Goal: Task Accomplishment & Management: Manage account settings

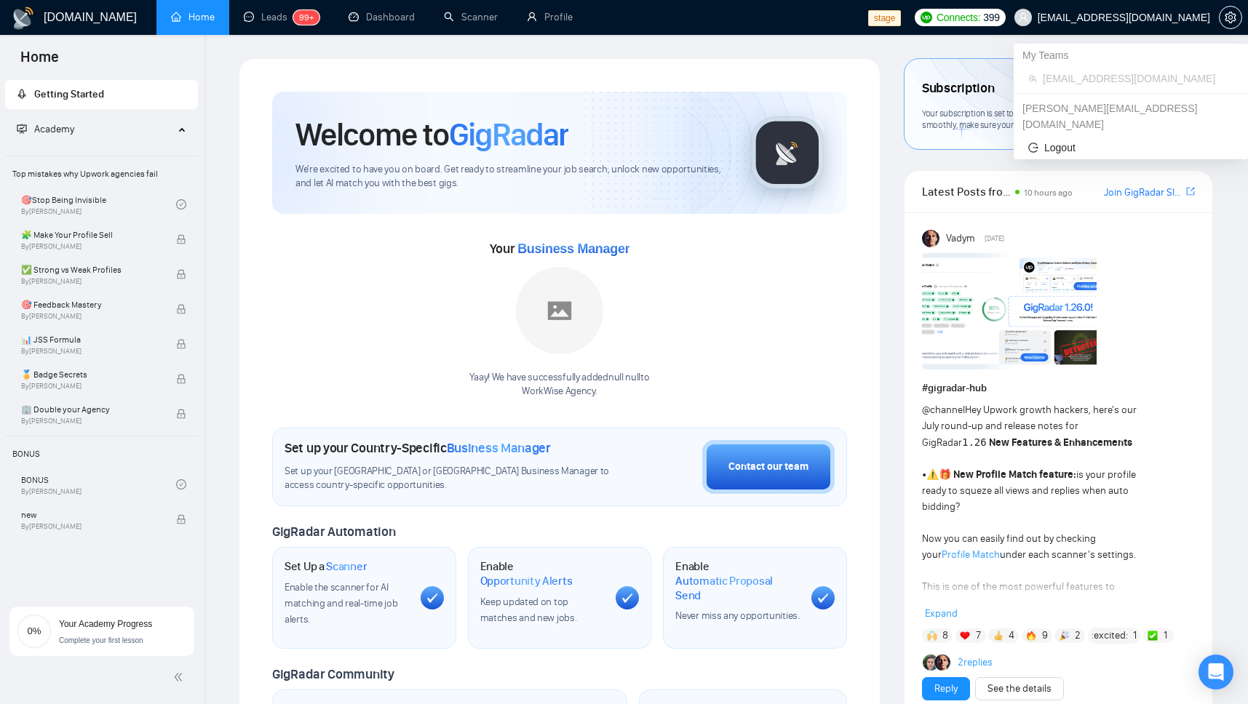
click at [1194, 17] on span "[EMAIL_ADDRESS][DOMAIN_NAME]" at bounding box center [1124, 17] width 172 height 0
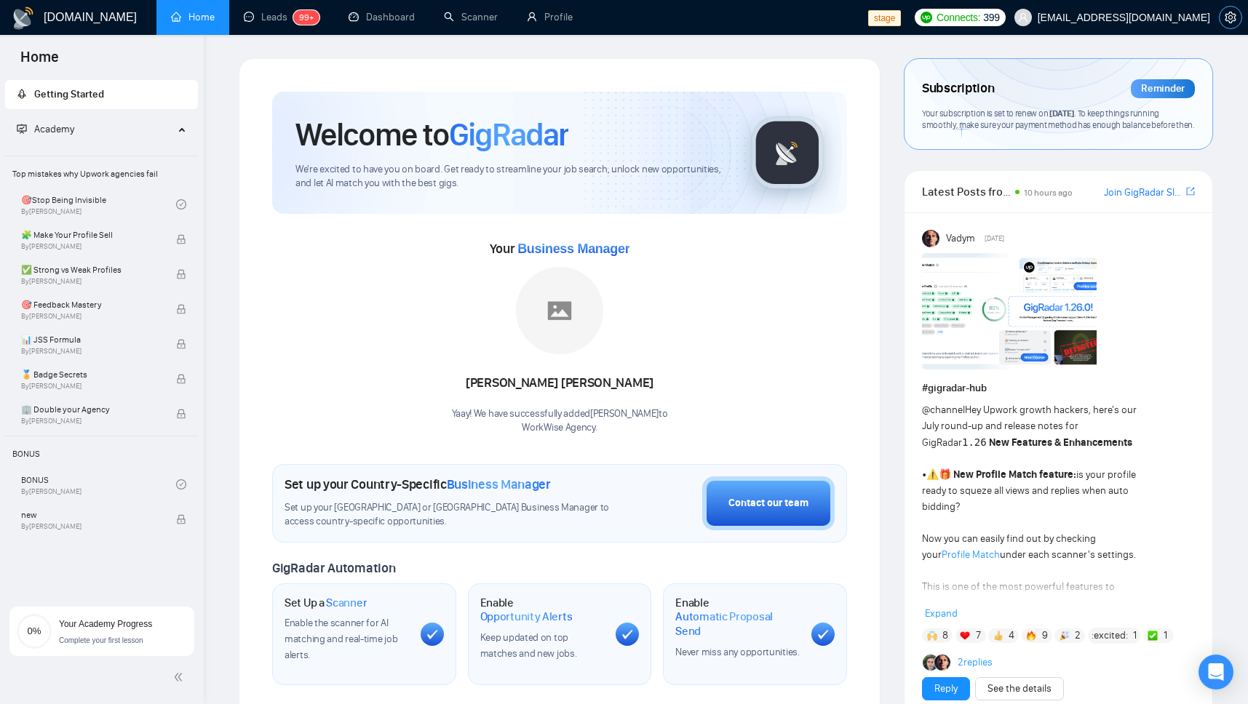
click at [1236, 16] on icon "setting" at bounding box center [1231, 18] width 12 height 12
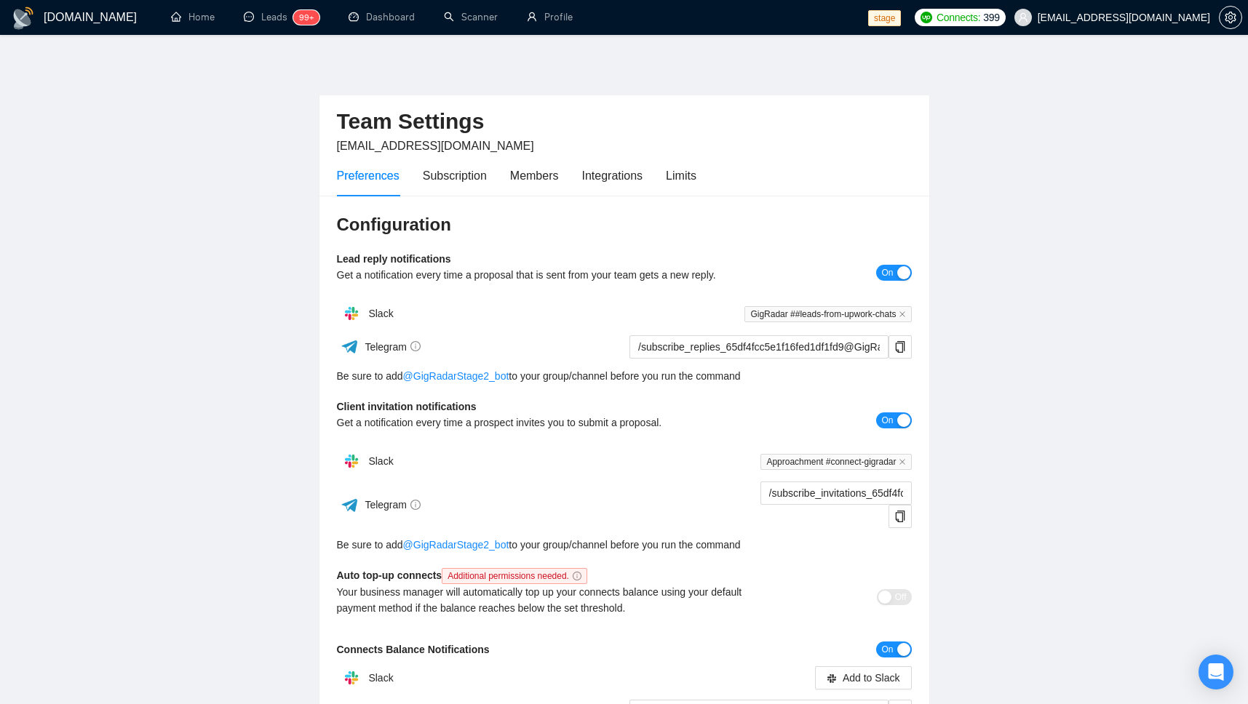
click at [1157, 17] on span "[EMAIL_ADDRESS][DOMAIN_NAME]" at bounding box center [1124, 17] width 172 height 0
click at [1236, 21] on span "setting" at bounding box center [1231, 18] width 22 height 12
click at [1225, 17] on icon "setting" at bounding box center [1231, 18] width 12 height 12
click at [1182, 17] on span "[EMAIL_ADDRESS][DOMAIN_NAME]" at bounding box center [1124, 17] width 172 height 0
click at [1047, 122] on main "Team Settings [EMAIL_ADDRESS][DOMAIN_NAME] Preferences Subscription Members Int…" at bounding box center [623, 452] width 1201 height 789
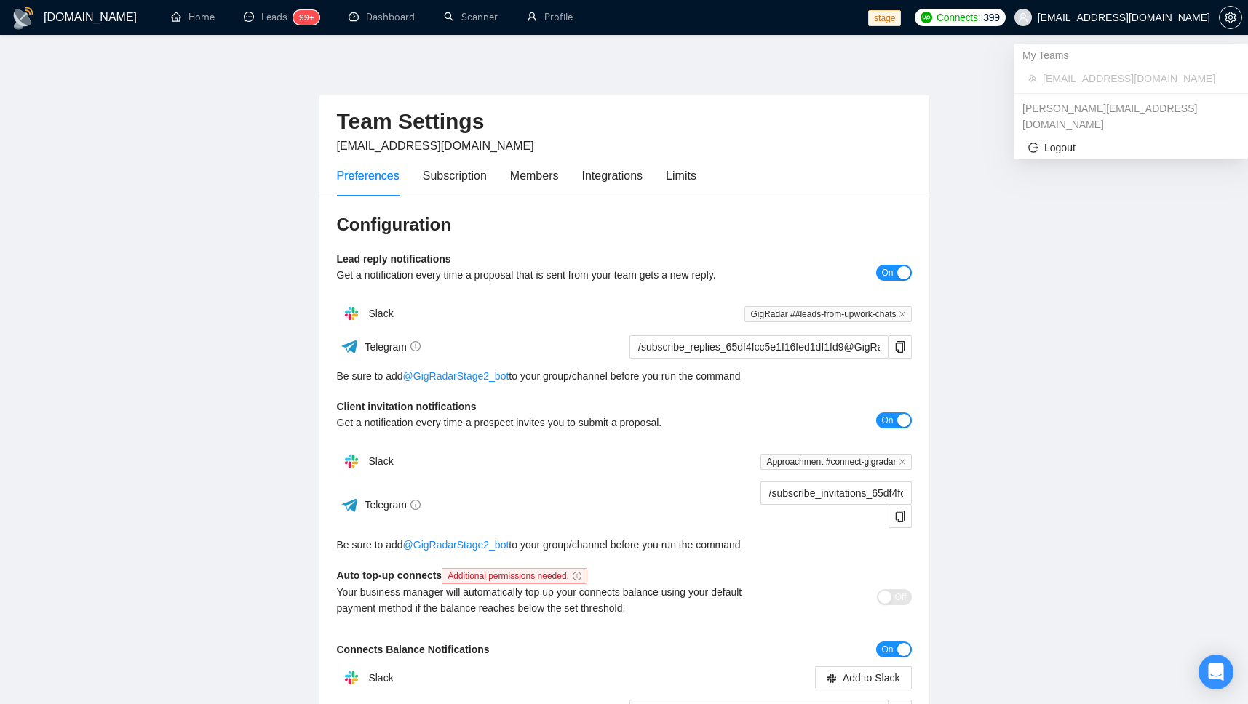
click at [1091, 17] on span "[EMAIL_ADDRESS][DOMAIN_NAME]" at bounding box center [1124, 17] width 172 height 0
click at [1059, 140] on span "Logout" at bounding box center [1130, 148] width 205 height 16
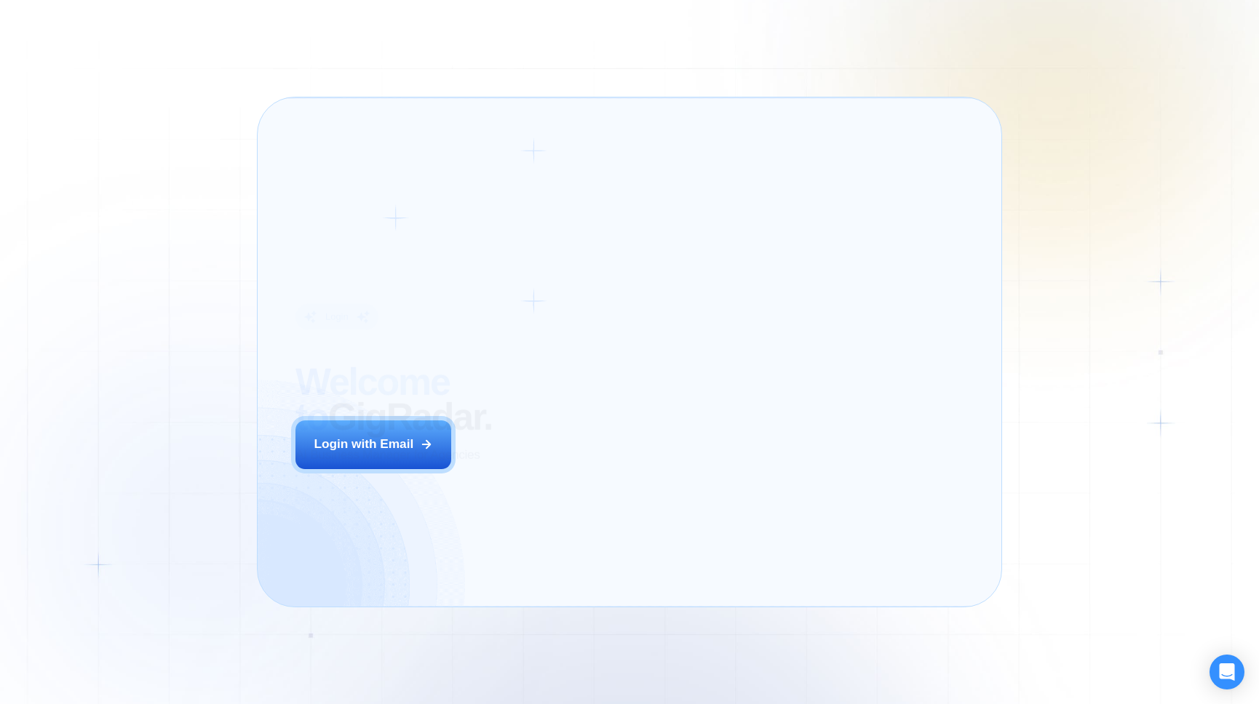
click at [552, 463] on div "Login ‍ Welcome to GigRadar. AI Business Manager for Agencies Login with Email" at bounding box center [436, 352] width 318 height 472
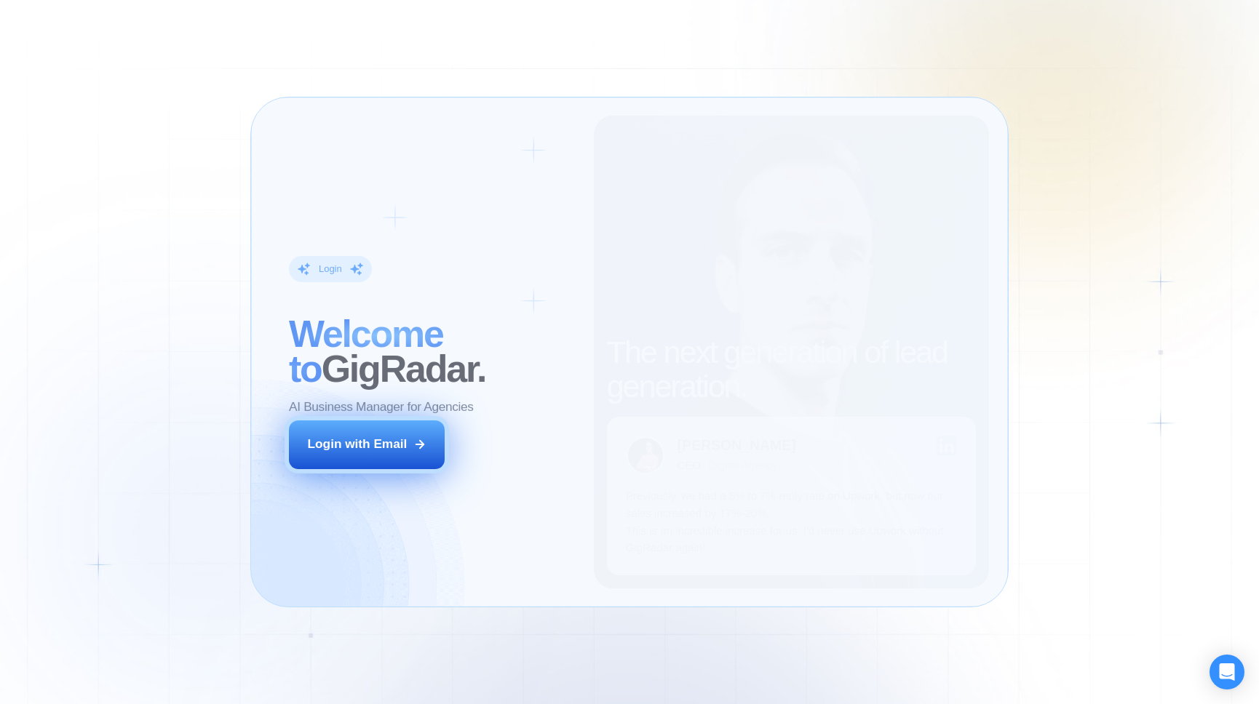
click at [428, 447] on button "Login with Email" at bounding box center [367, 445] width 156 height 49
